Goal: Transaction & Acquisition: Purchase product/service

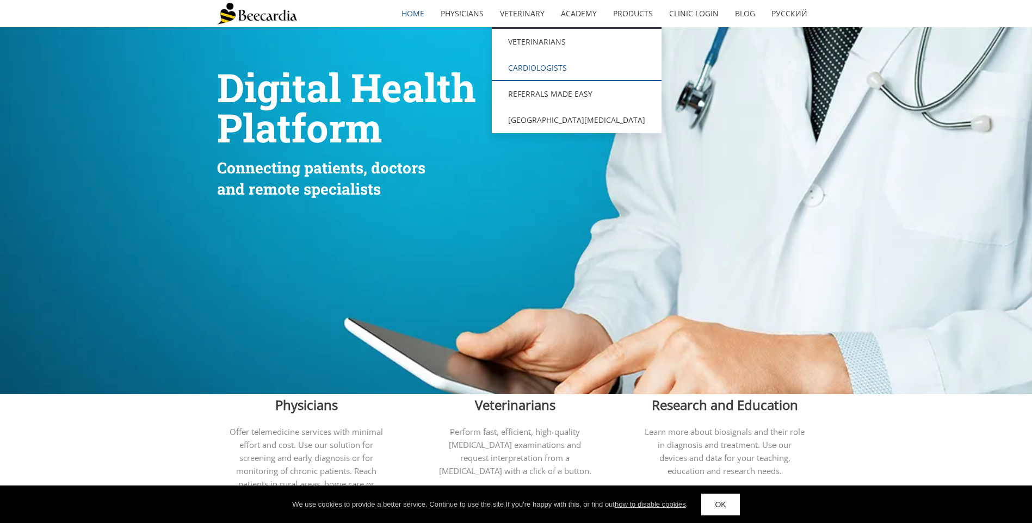
click at [537, 67] on link "Cardiologists" at bounding box center [577, 68] width 170 height 26
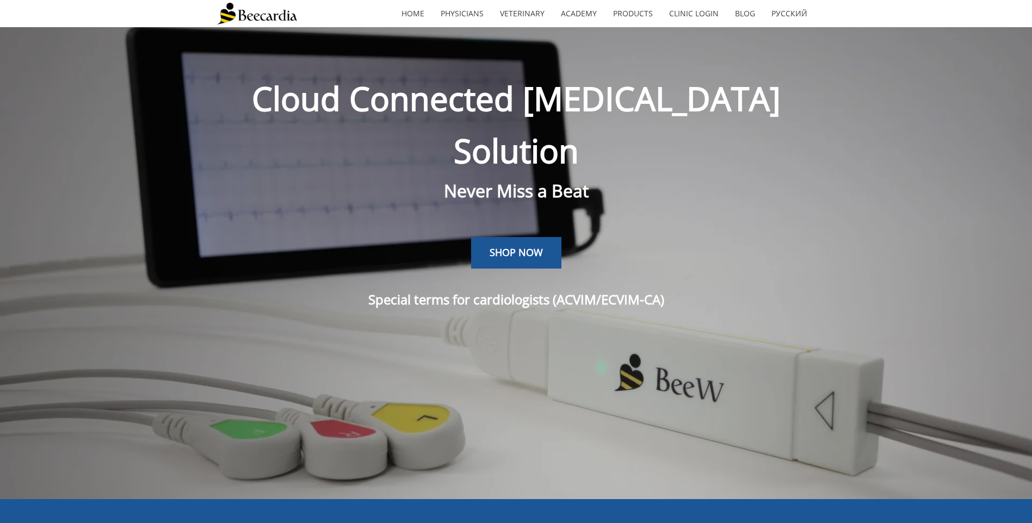
scroll to position [27, 0]
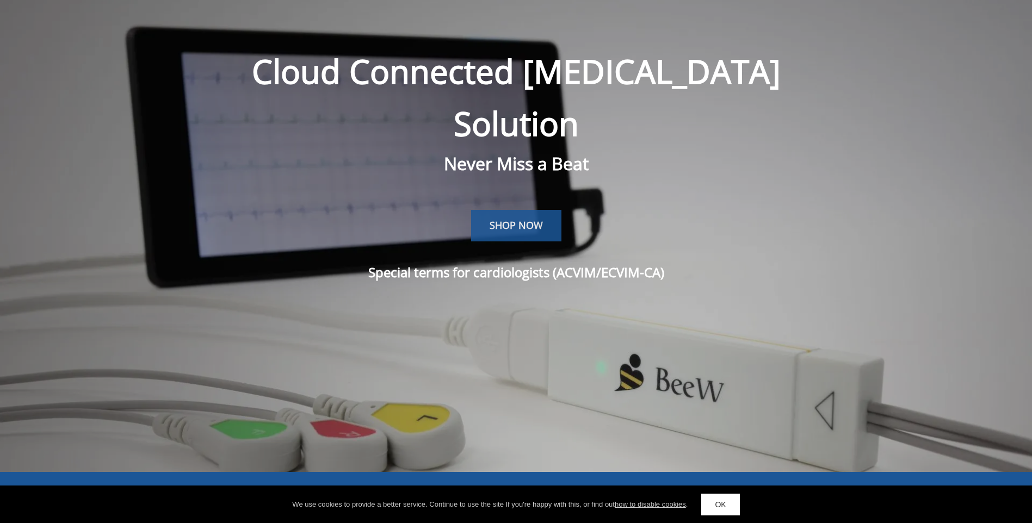
click at [529, 210] on link "SHOP NOW" at bounding box center [516, 226] width 90 height 32
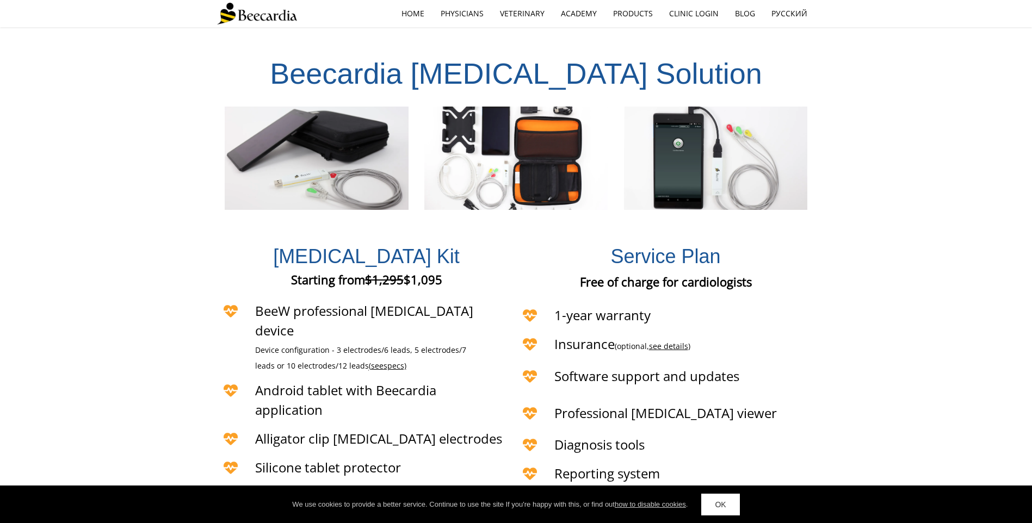
scroll to position [2371, 0]
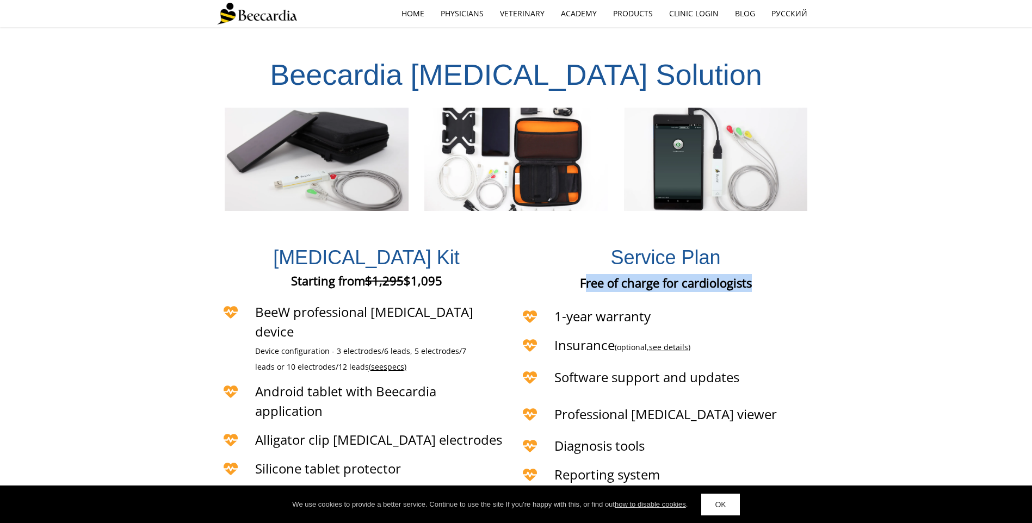
drag, startPoint x: 591, startPoint y: 163, endPoint x: 752, endPoint y: 165, distance: 161.1
click at [752, 274] on p "Free of charge for cardiologists" at bounding box center [665, 283] width 239 height 18
drag, startPoint x: 752, startPoint y: 165, endPoint x: 521, endPoint y: 206, distance: 234.3
click at [745, 307] on h4 "1-year warranty" at bounding box center [669, 317] width 231 height 20
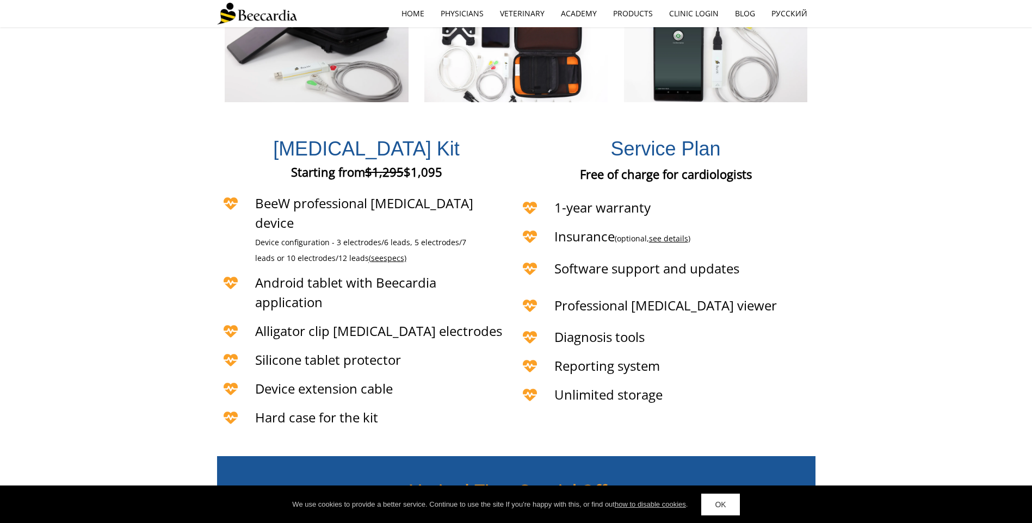
scroll to position [2535, 0]
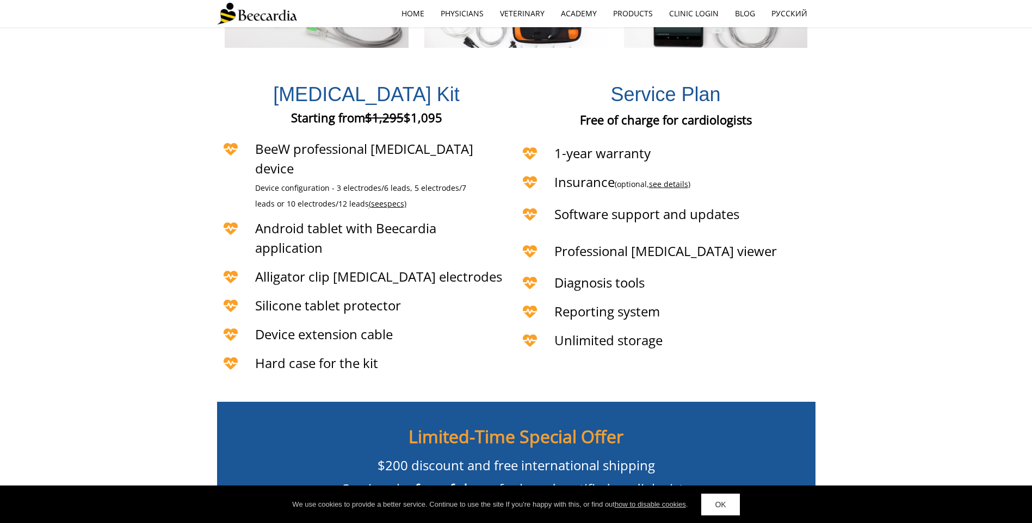
click at [530, 521] on span "BUY NOW" at bounding box center [515, 526] width 47 height 11
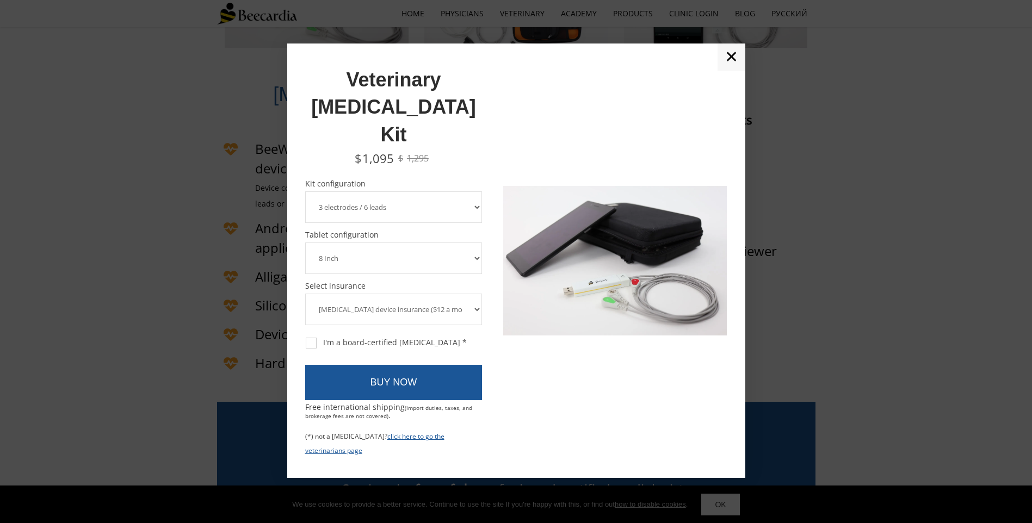
click at [392, 192] on select "3 electrodes / 6 leads 5 electrodes / 7 leads 10 electrodes / 12 leads" at bounding box center [393, 208] width 177 height 32
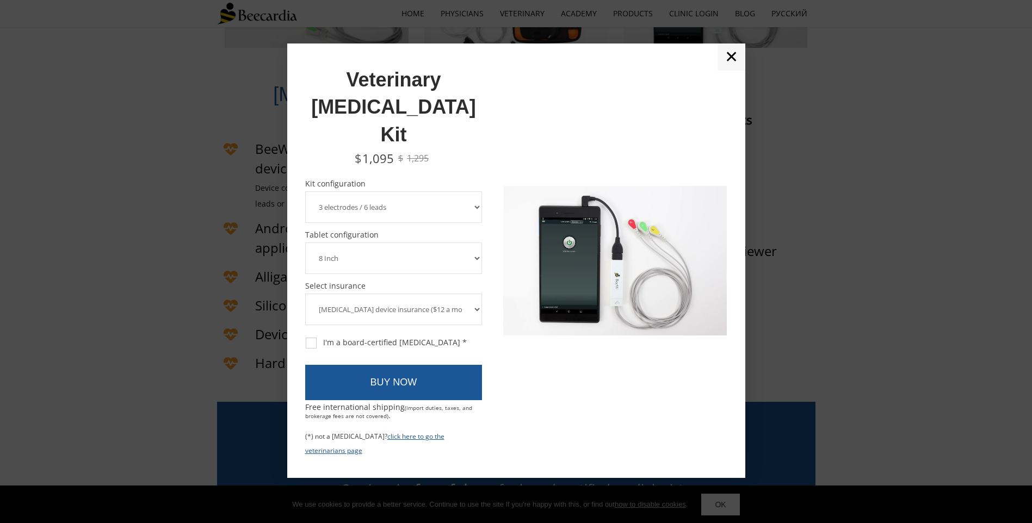
select select "10 electrodes / 12 leads"
click at [305, 192] on select "3 electrodes / 6 leads 5 electrodes / 7 leads 10 electrodes / 12 leads" at bounding box center [393, 208] width 177 height 32
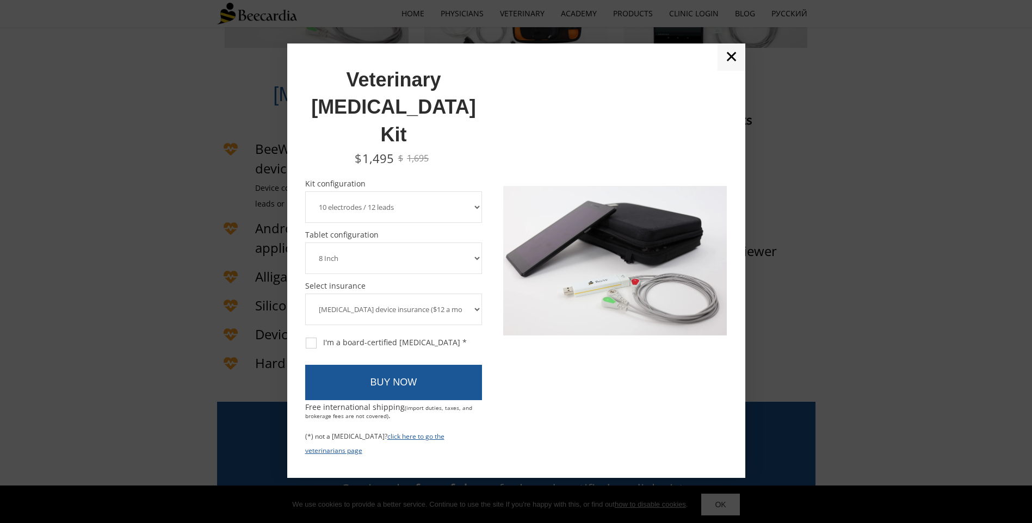
click at [373, 243] on select "8 Inch 10 Inch" at bounding box center [393, 259] width 177 height 32
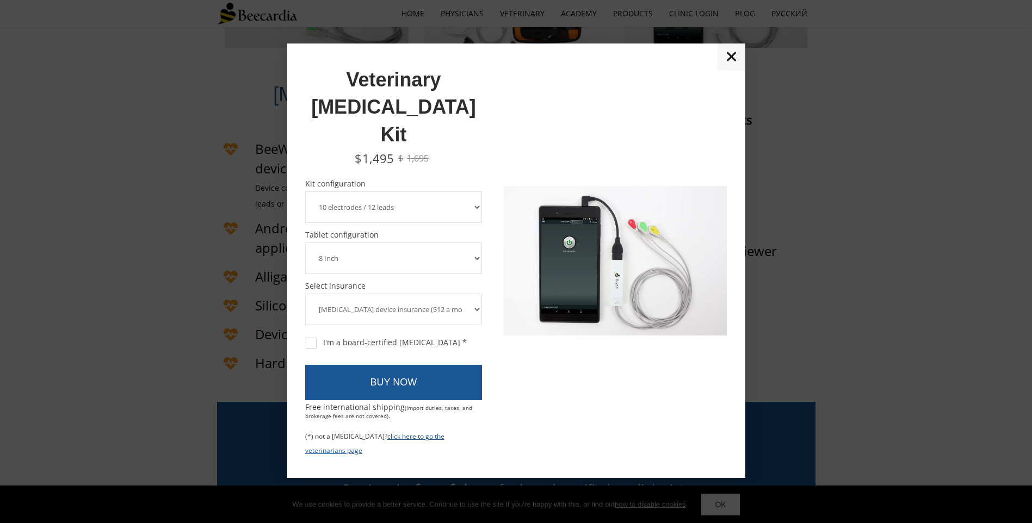
select select "10 Inch"
click at [305, 243] on select "8 Inch 10 Inch" at bounding box center [393, 259] width 177 height 32
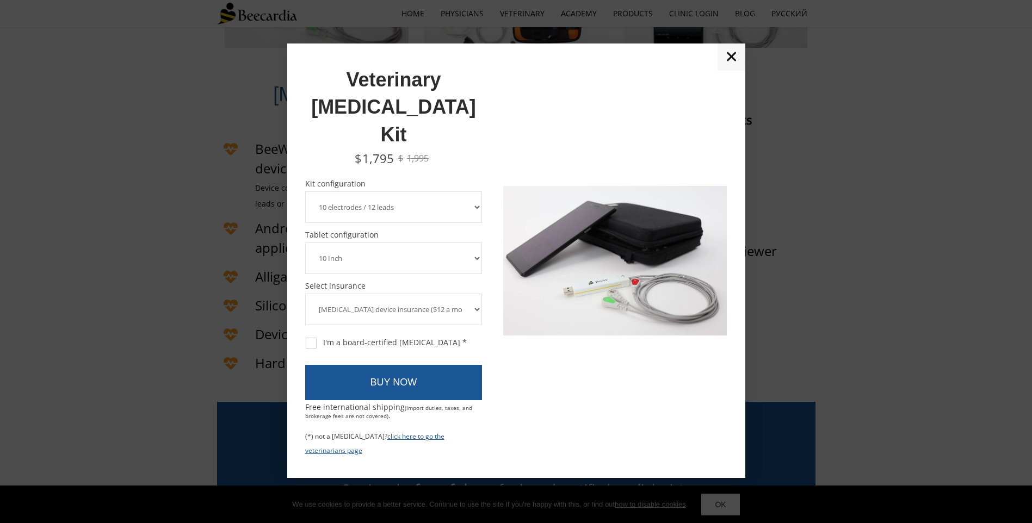
click at [376, 294] on select "[MEDICAL_DATA] device insurance ($12 a month, charged annually) No insurance" at bounding box center [393, 310] width 177 height 32
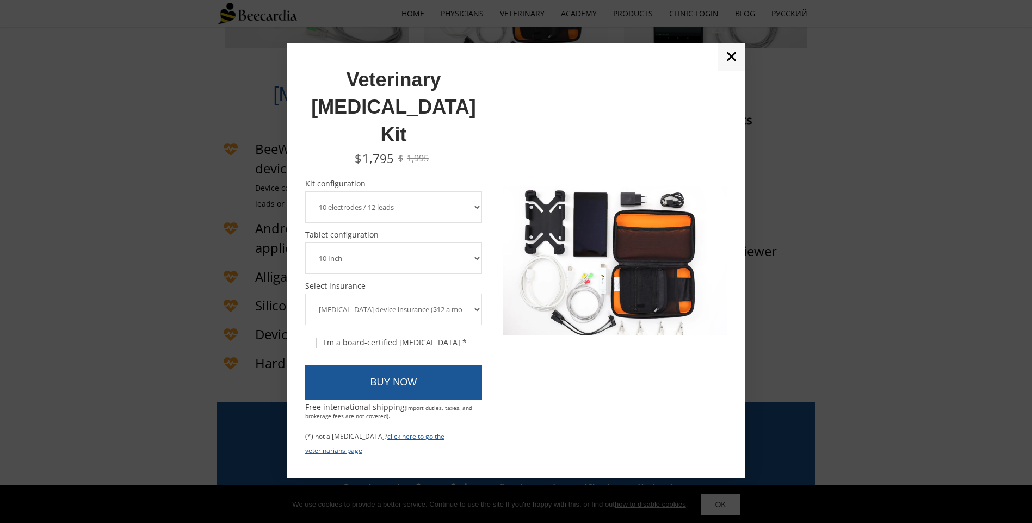
click at [460, 282] on span "Select insurance" at bounding box center [393, 286] width 177 height 8
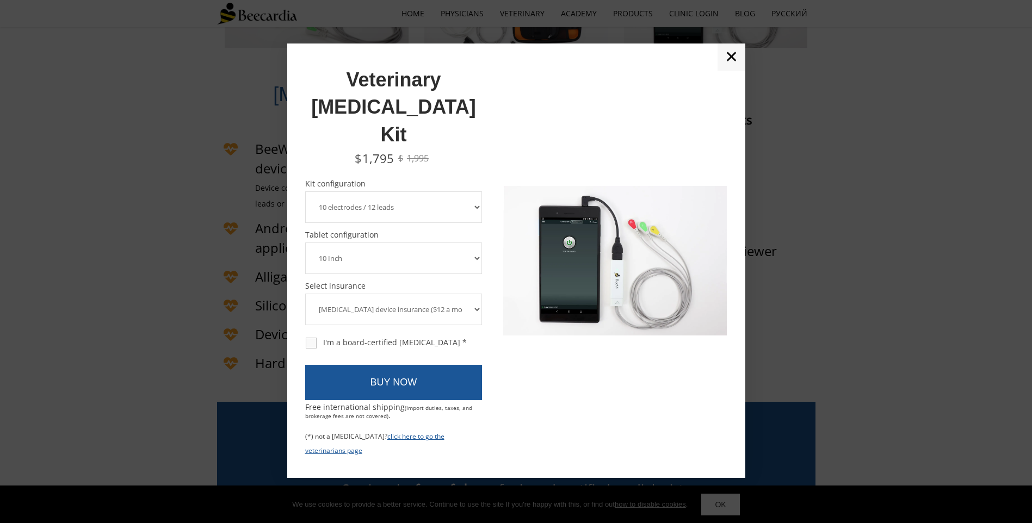
click at [315, 338] on div "I'm a board-certified [MEDICAL_DATA] *" at bounding box center [386, 343] width 161 height 10
click at [305, 337] on input "I'm a board-certified [MEDICAL_DATA] *" at bounding box center [305, 337] width 1 height 1
checkbox input "true"
click at [368, 365] on link "BUY NOW" at bounding box center [393, 383] width 177 height 36
click at [437, 192] on select "3 electrodes / 6 leads 5 electrodes / 7 leads 10 electrodes / 12 leads" at bounding box center [393, 208] width 177 height 32
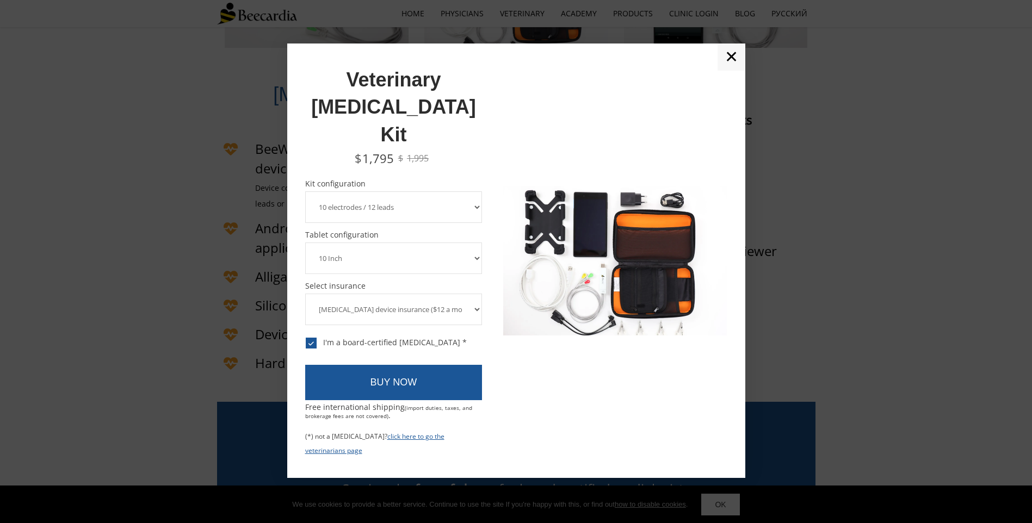
click at [437, 192] on select "3 electrodes / 6 leads 5 electrodes / 7 leads 10 electrodes / 12 leads" at bounding box center [393, 208] width 177 height 32
click at [398, 243] on select "8 Inch 10 Inch" at bounding box center [393, 259] width 177 height 32
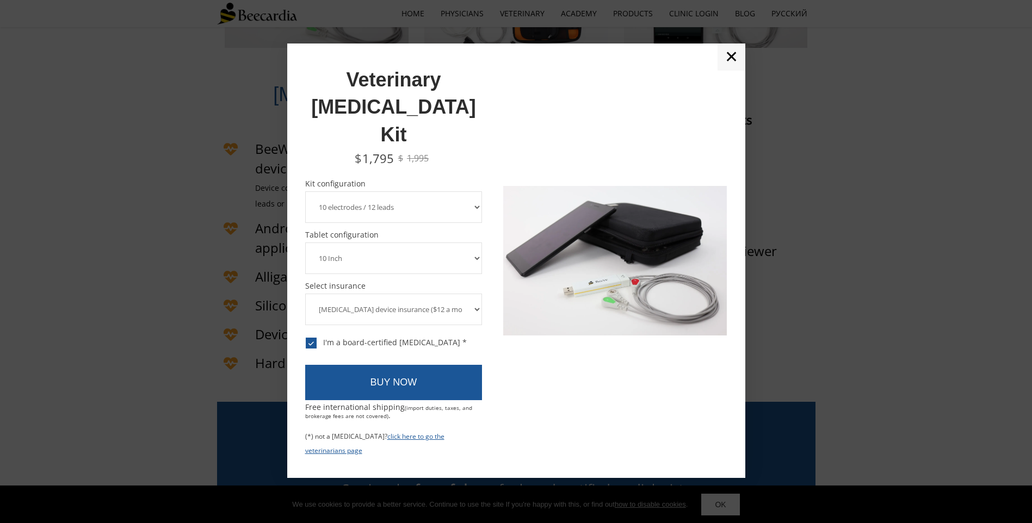
click at [305, 243] on select "8 Inch 10 Inch" at bounding box center [393, 259] width 177 height 32
click at [356, 192] on select "3 electrodes / 6 leads 5 electrodes / 7 leads 10 electrodes / 12 leads" at bounding box center [393, 208] width 177 height 32
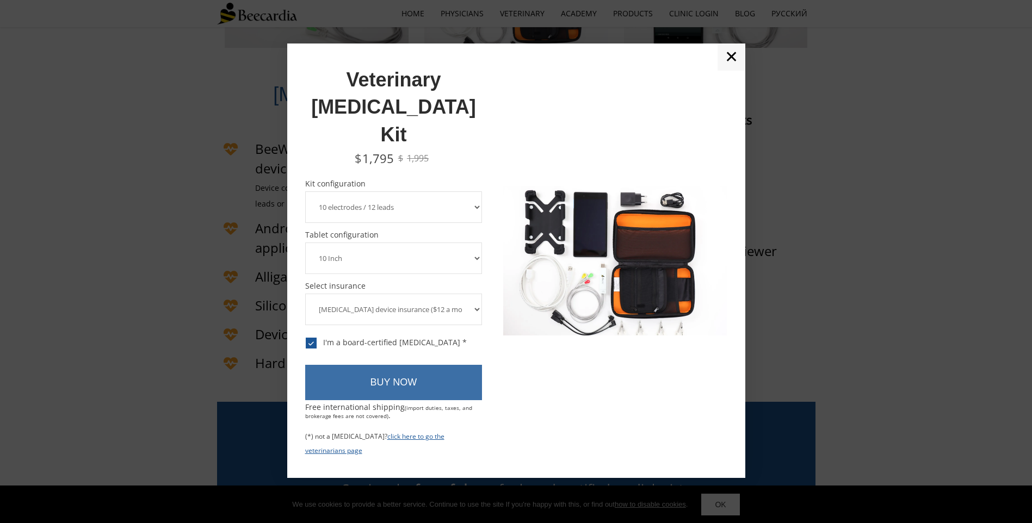
click at [412, 365] on link "BUY NOW" at bounding box center [393, 383] width 177 height 36
